Goal: Check status

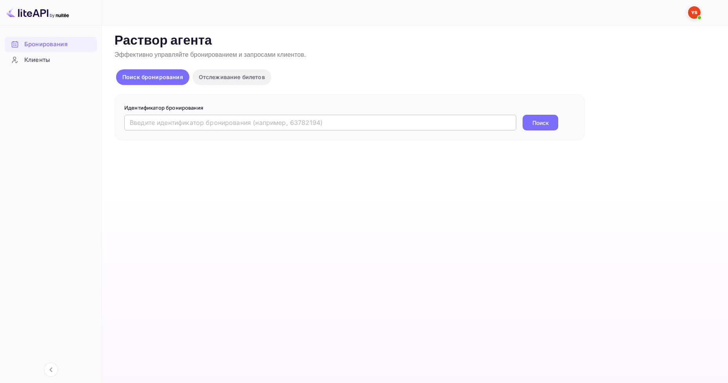
click at [204, 113] on form "Идентификатор бронирования ​ Поиск" at bounding box center [349, 117] width 451 height 27
click at [208, 119] on input "text" at bounding box center [320, 123] width 392 height 16
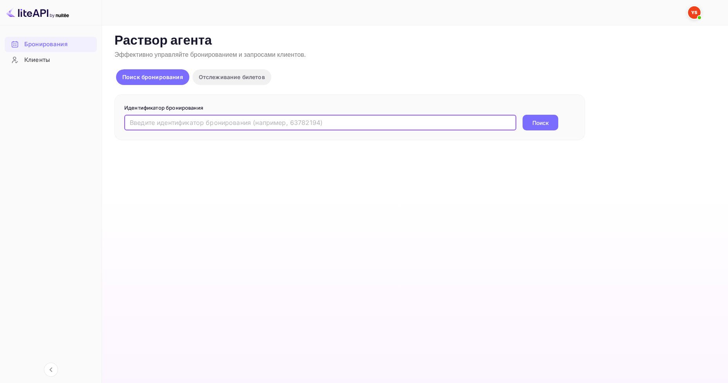
paste input "8878629"
type input "8878629"
click at [542, 124] on ya-tr-span "Поиск" at bounding box center [540, 123] width 16 height 8
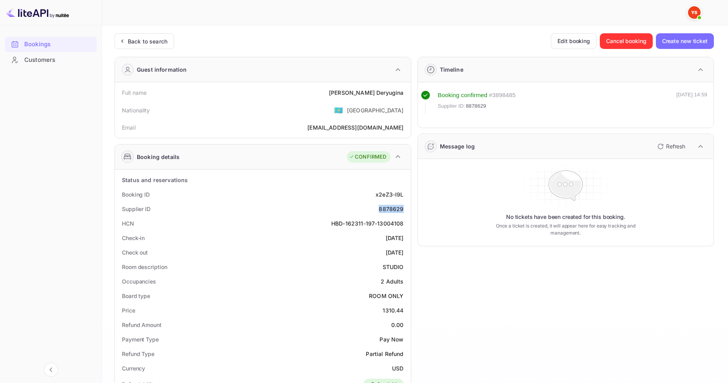
drag, startPoint x: 405, startPoint y: 210, endPoint x: 378, endPoint y: 211, distance: 27.1
click at [378, 211] on div "Supplier ID 8878629" at bounding box center [263, 209] width 290 height 14
copy div "8878629"
drag, startPoint x: 374, startPoint y: 94, endPoint x: 348, endPoint y: 94, distance: 26.3
click at [348, 94] on div "[PERSON_NAME]" at bounding box center [366, 93] width 74 height 8
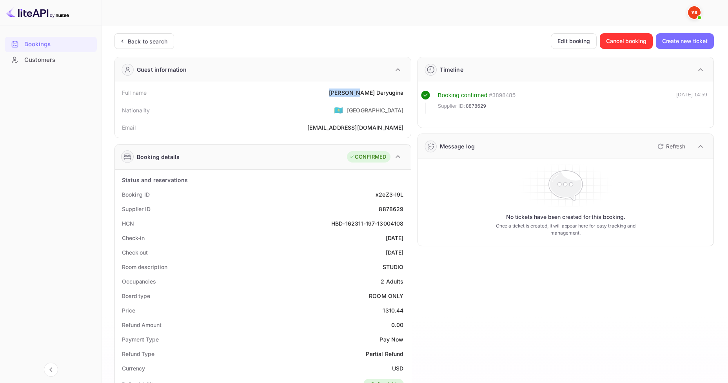
copy ya-tr-span "[PERSON_NAME]"
drag, startPoint x: 390, startPoint y: 94, endPoint x: 346, endPoint y: 93, distance: 43.9
click at [346, 93] on div "Full name [PERSON_NAME]" at bounding box center [263, 92] width 290 height 14
copy div "[PERSON_NAME]"
drag, startPoint x: 405, startPoint y: 312, endPoint x: 375, endPoint y: 310, distance: 30.2
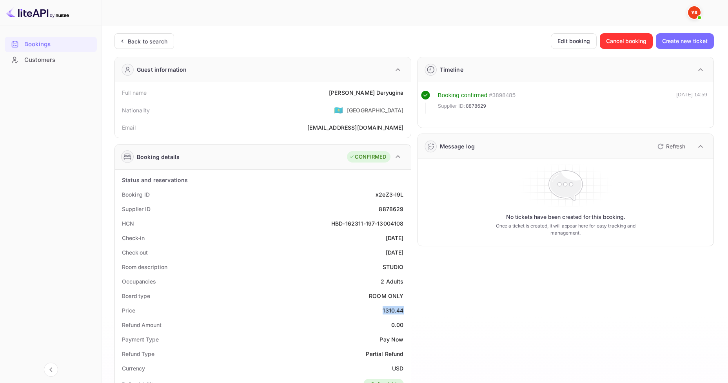
click at [375, 310] on div "Price 1310.44" at bounding box center [263, 310] width 290 height 14
copy div "1310.44"
drag, startPoint x: 404, startPoint y: 366, endPoint x: 393, endPoint y: 364, distance: 12.1
click at [391, 366] on div "Currency USD" at bounding box center [263, 368] width 290 height 14
copy ya-tr-span "USD"
